Goal: Book appointment/travel/reservation

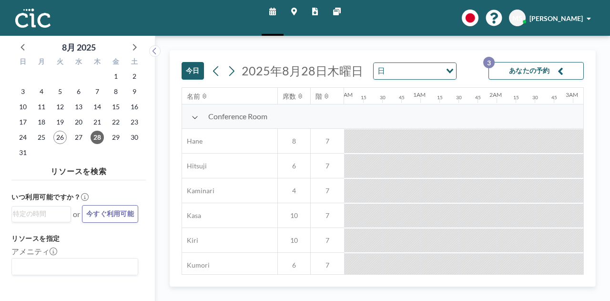
scroll to position [0, 668]
click at [500, 71] on button "あなたの予約 3" at bounding box center [536, 71] width 95 height 18
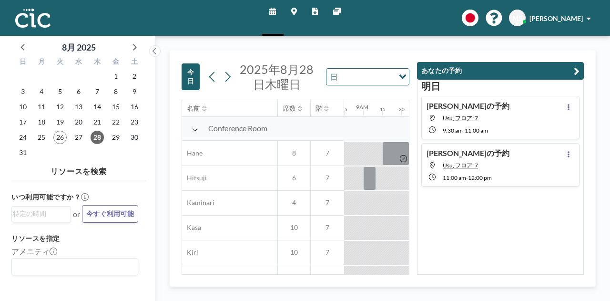
click at [573, 72] on button "あなたの予約" at bounding box center [500, 71] width 167 height 18
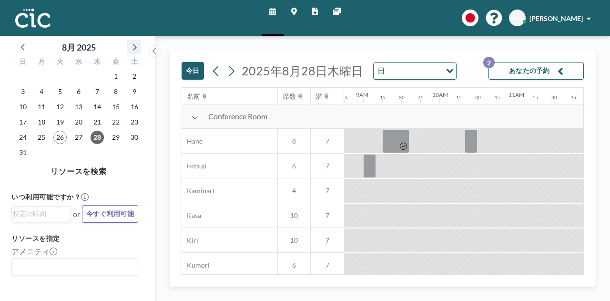
click at [135, 44] on icon at bounding box center [134, 47] width 12 height 12
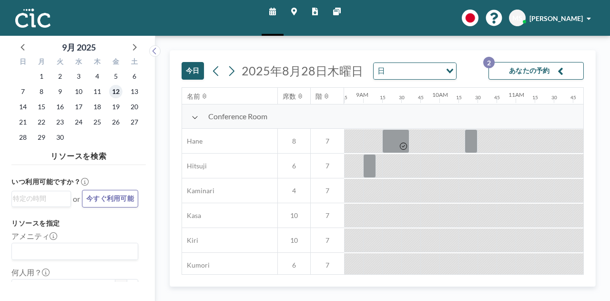
click at [117, 93] on span "12" at bounding box center [115, 91] width 13 height 13
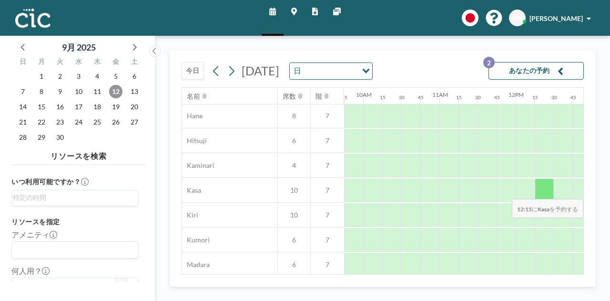
scroll to position [0, 744]
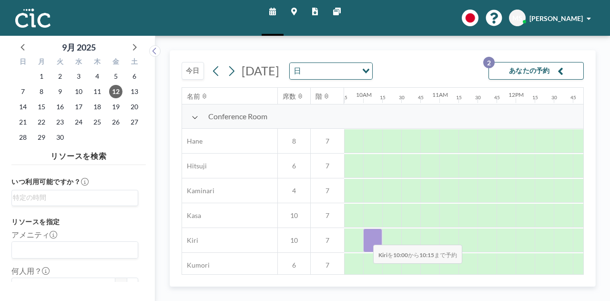
click at [366, 237] on div at bounding box center [372, 240] width 19 height 24
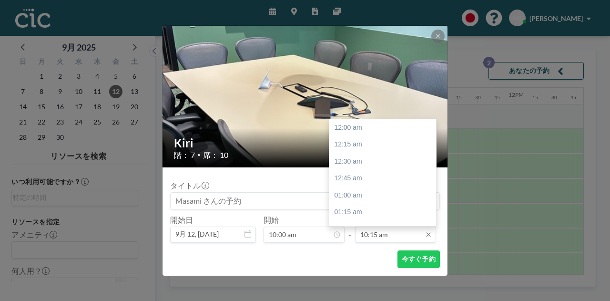
scroll to position [696, 0]
click at [380, 236] on input "10:15 am" at bounding box center [395, 234] width 81 height 16
drag, startPoint x: 381, startPoint y: 196, endPoint x: 386, endPoint y: 213, distance: 17.4
click at [381, 197] on div "12:00 pm" at bounding box center [385, 198] width 112 height 17
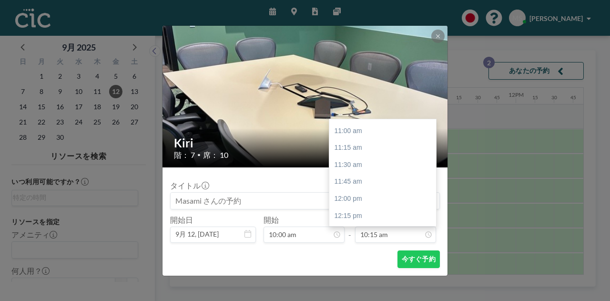
type input "12:00 pm"
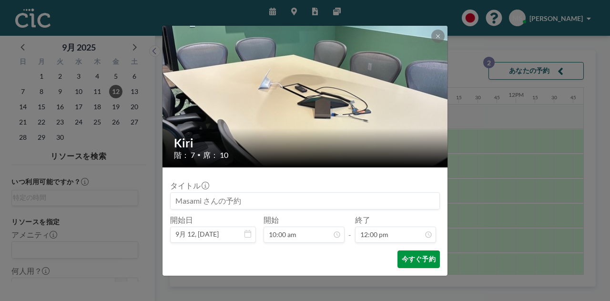
scroll to position [0, 0]
click at [412, 259] on button "今すぐ予約" at bounding box center [419, 259] width 42 height 18
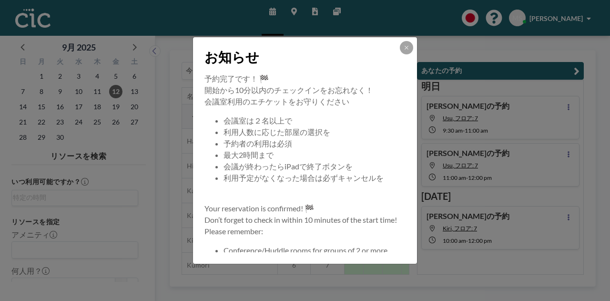
click at [565, 211] on div "お知らせ 予約完了です！ 🏁 開始から10分以内のチェックインをお忘れなく！ 会議室利用のエチケットをお守りください 会議室は２名以上で 利用人数に応じた部屋…" at bounding box center [305, 150] width 610 height 301
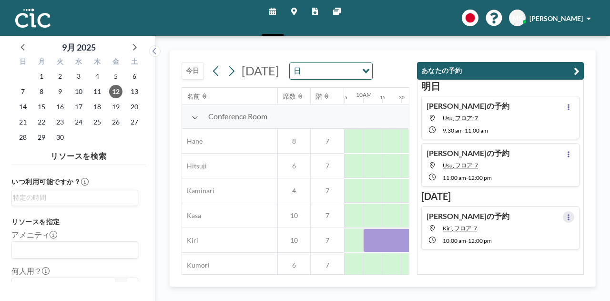
click at [567, 216] on button at bounding box center [568, 216] width 11 height 11
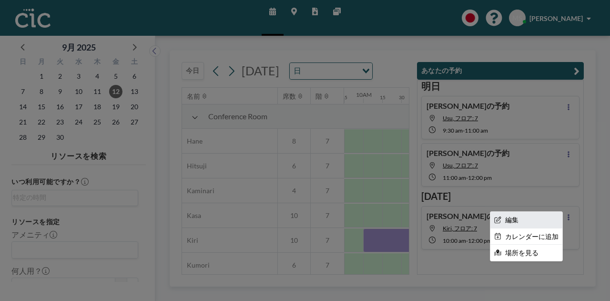
click at [518, 225] on li "編集" at bounding box center [527, 220] width 72 height 16
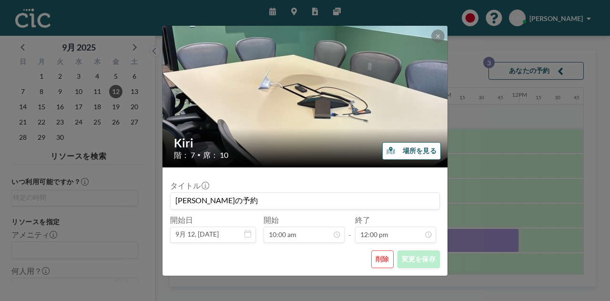
scroll to position [0, 744]
click at [257, 201] on input "[PERSON_NAME]の予約" at bounding box center [305, 201] width 269 height 16
click at [259, 201] on input "[PERSON_NAME]の予約" at bounding box center [305, 201] width 269 height 16
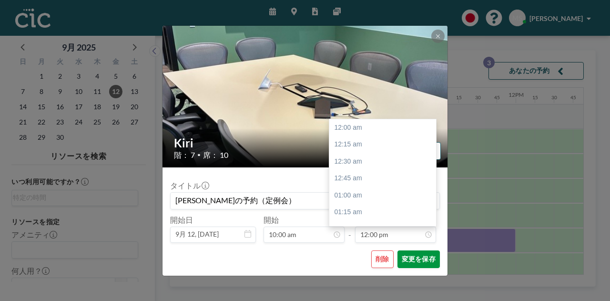
scroll to position [815, 0]
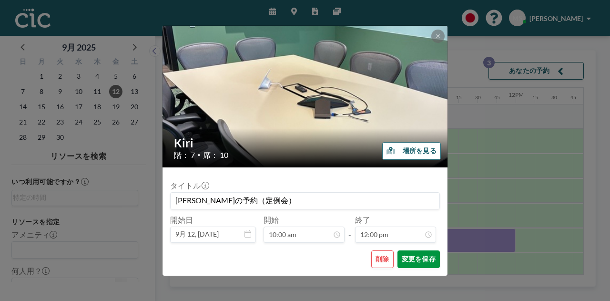
type input "[PERSON_NAME]の予約（定例会）"
click at [415, 262] on button "変更を保存" at bounding box center [419, 259] width 42 height 18
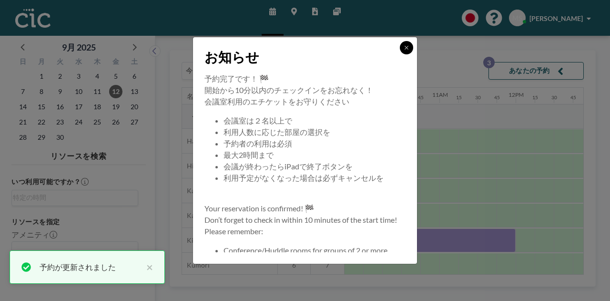
click at [408, 46] on icon at bounding box center [407, 48] width 6 height 6
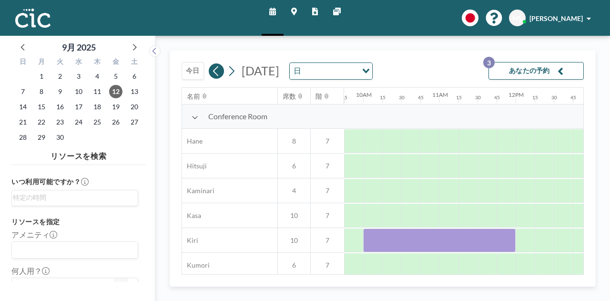
click at [217, 71] on icon at bounding box center [216, 71] width 9 height 14
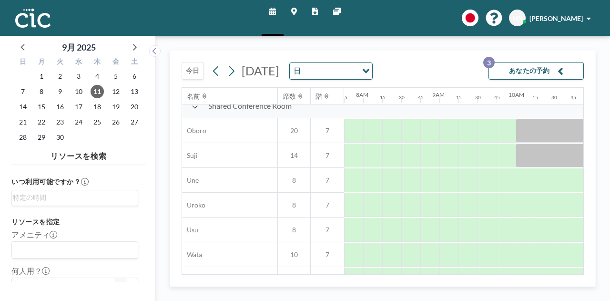
scroll to position [725, 591]
